Goal: Navigation & Orientation: Find specific page/section

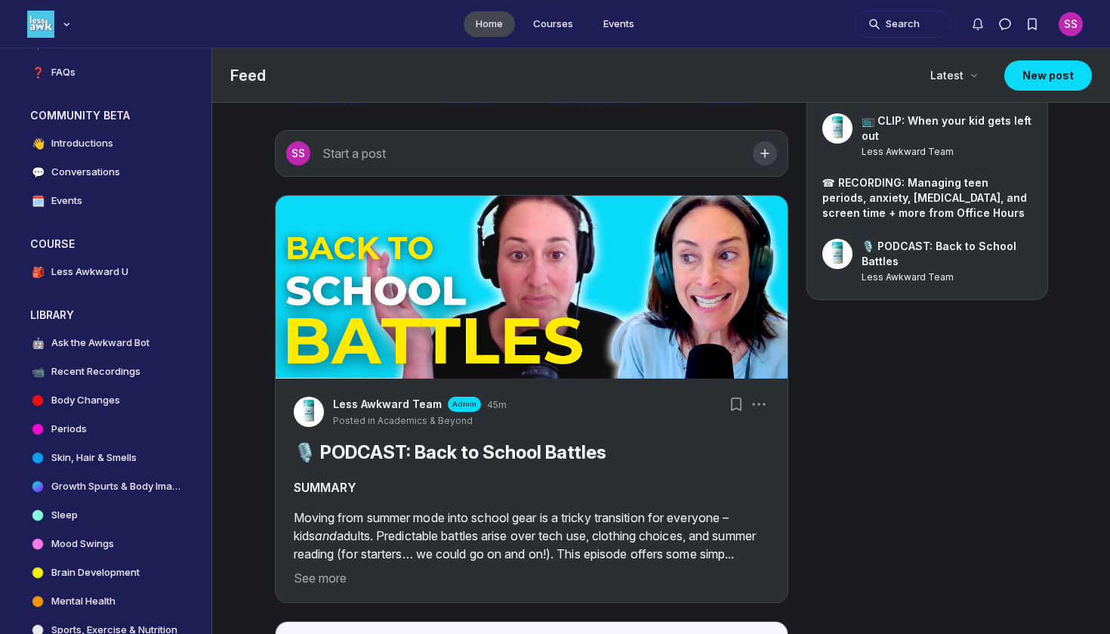
scroll to position [376, 0]
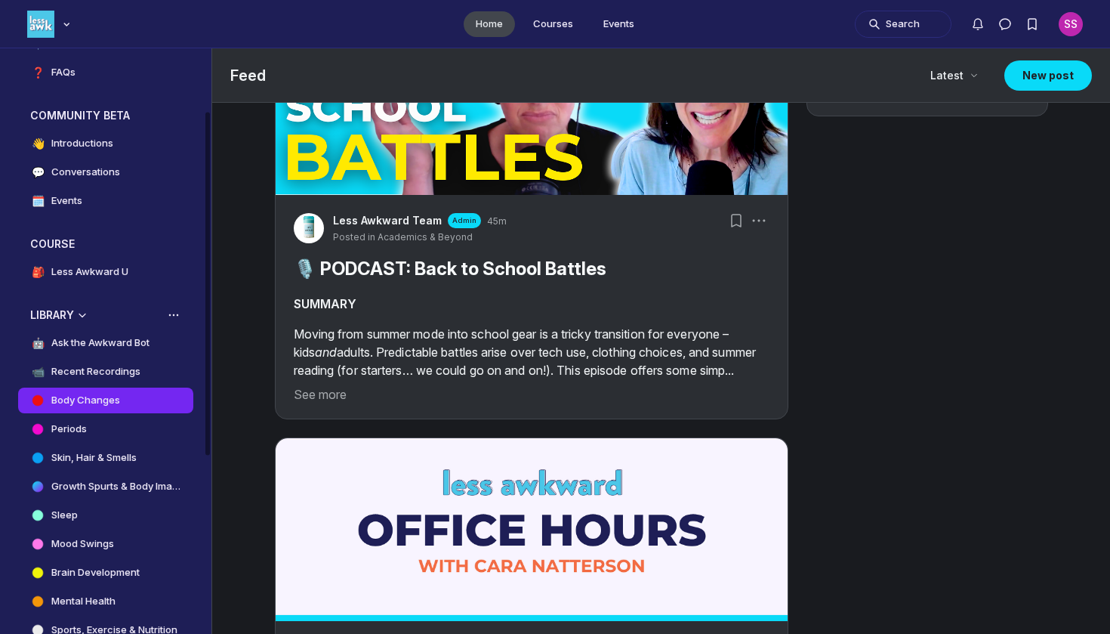
click at [122, 389] on link "Body Changes" at bounding box center [105, 400] width 175 height 26
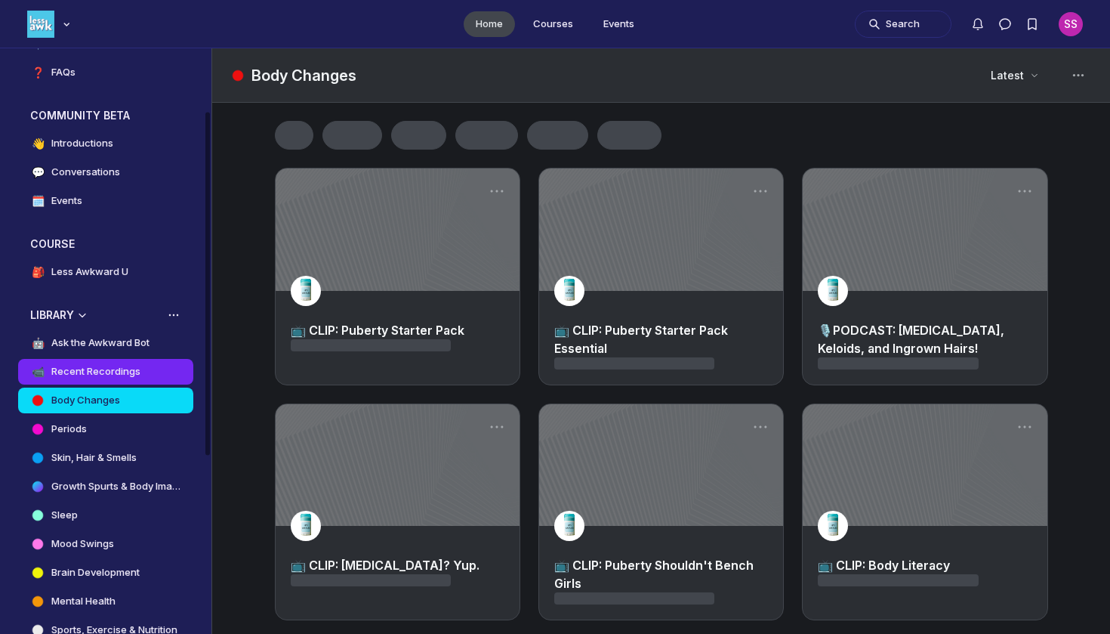
click at [119, 365] on h4 "Recent Recordings" at bounding box center [95, 371] width 89 height 15
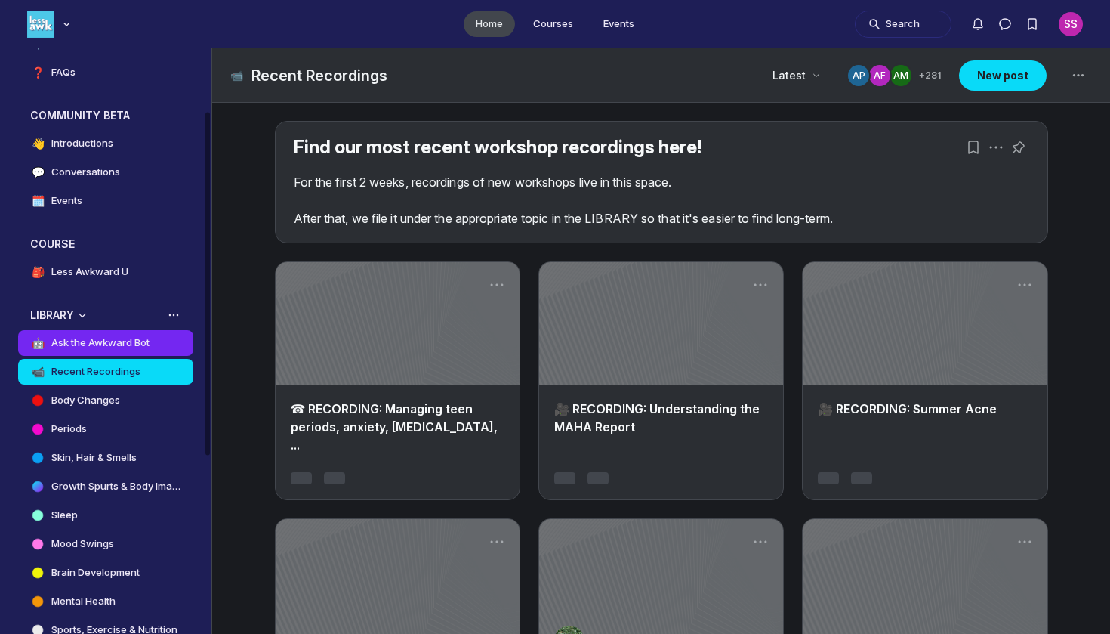
click at [125, 343] on h4 "Ask the Awkward Bot" at bounding box center [100, 342] width 98 height 15
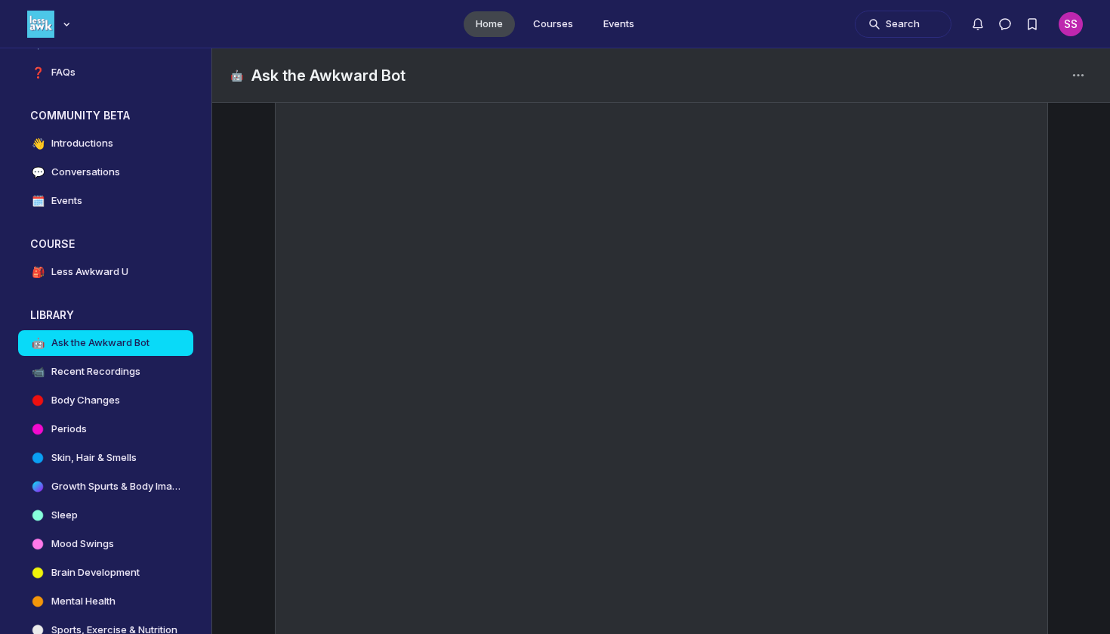
scroll to position [162, 0]
